Goal: Check status

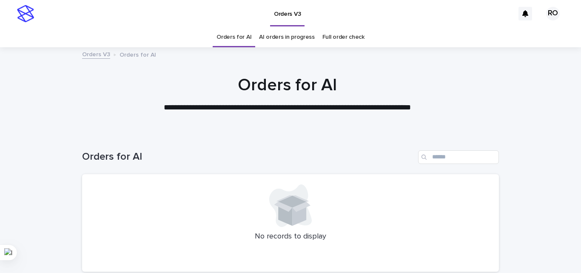
click at [287, 43] on link "AI orders in progress" at bounding box center [287, 37] width 56 height 20
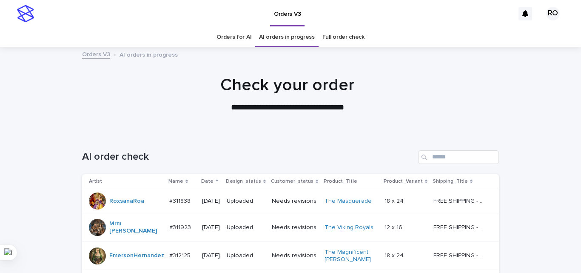
click at [208, 181] on div "Date" at bounding box center [211, 181] width 20 height 9
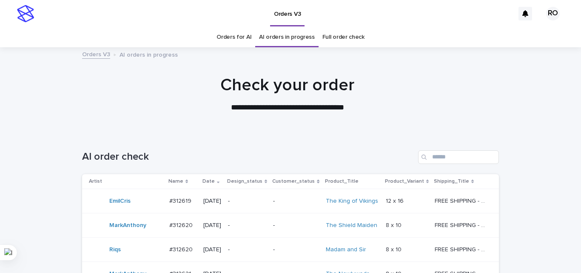
click at [253, 203] on p "-" at bounding box center [247, 200] width 38 height 7
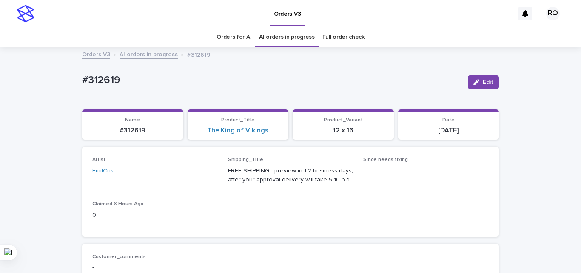
click at [226, 34] on link "Orders for AI" at bounding box center [234, 37] width 35 height 20
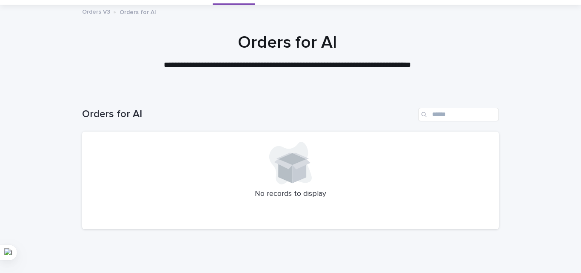
scroll to position [72, 0]
